Goal: Check status: Check status

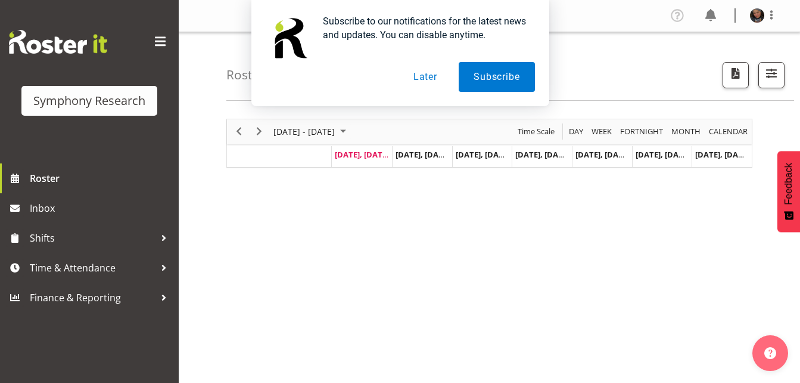
click at [434, 78] on button "Later" at bounding box center [426, 77] width 54 height 30
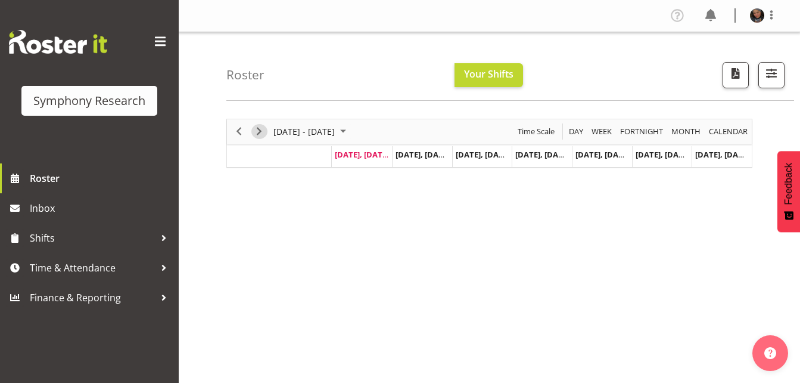
click at [259, 130] on span "Next" at bounding box center [259, 131] width 14 height 15
click at [235, 137] on span "Previous" at bounding box center [239, 131] width 14 height 15
click at [257, 130] on span "Next" at bounding box center [259, 131] width 14 height 15
click at [262, 128] on span "Next" at bounding box center [259, 131] width 14 height 15
click at [237, 129] on span "Previous" at bounding box center [239, 131] width 14 height 15
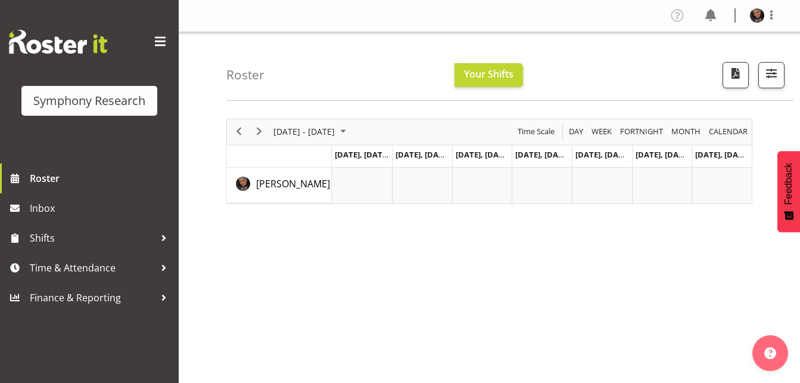
click at [349, 60] on div "Roster Your Shifts All Locations Clear MM Symphony Select All Deselect All All …" at bounding box center [510, 66] width 568 height 69
